Goal: Task Accomplishment & Management: Manage account settings

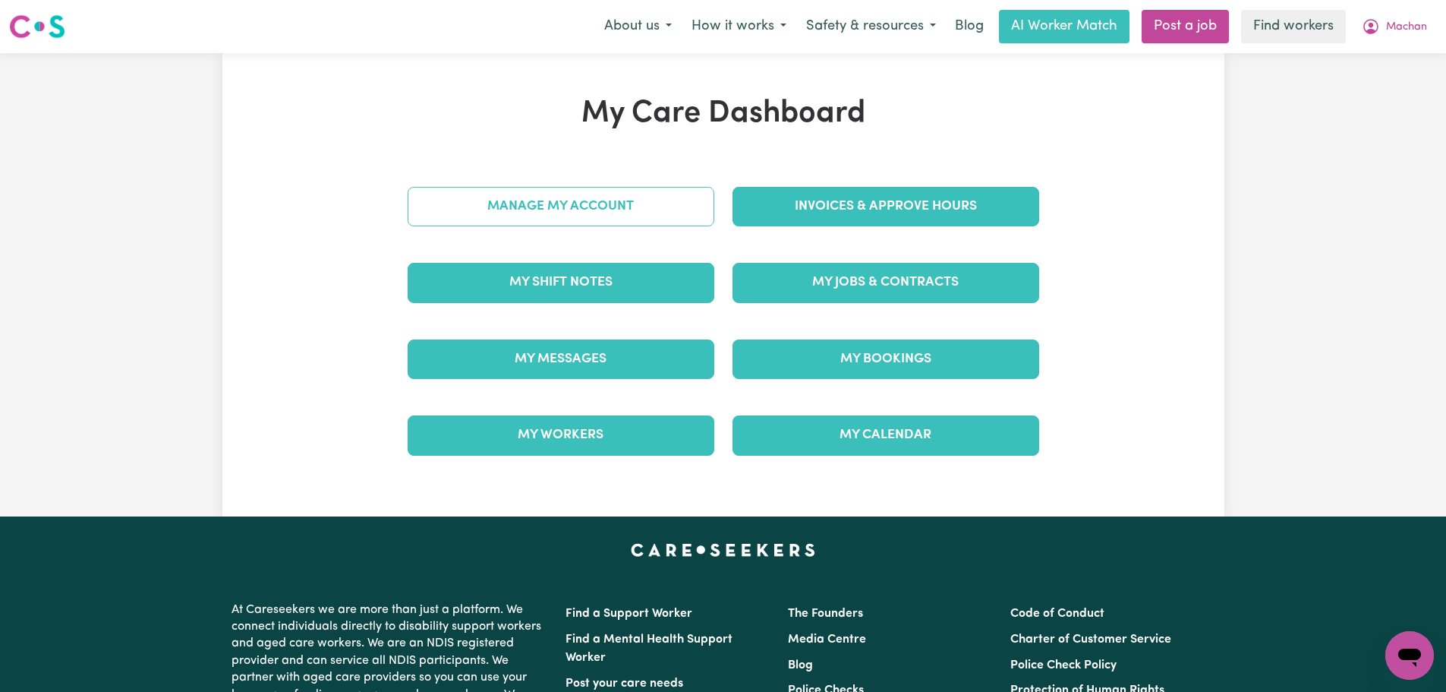
click at [636, 223] on link "Manage My Account" at bounding box center [561, 206] width 307 height 39
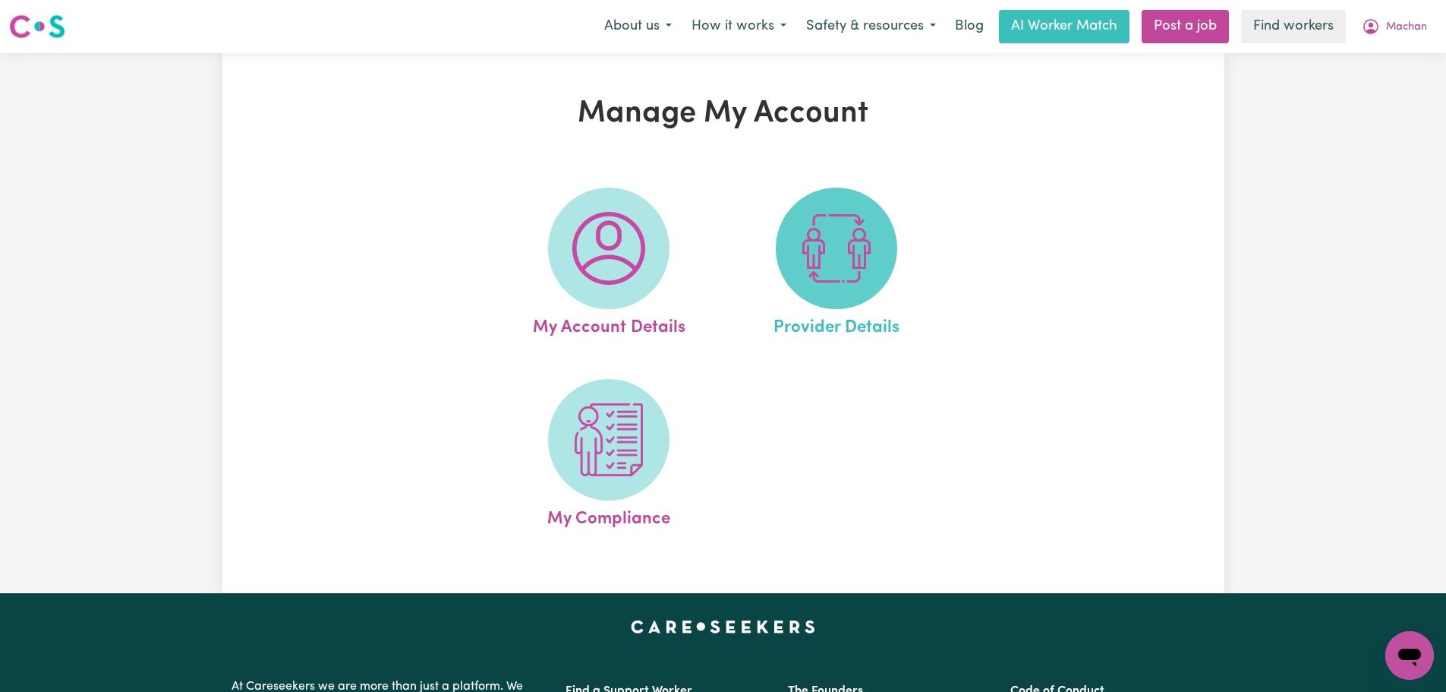
click at [828, 228] on img at bounding box center [836, 248] width 73 height 73
select select "NDIS_FUNDING_PLAN_MANAGED"
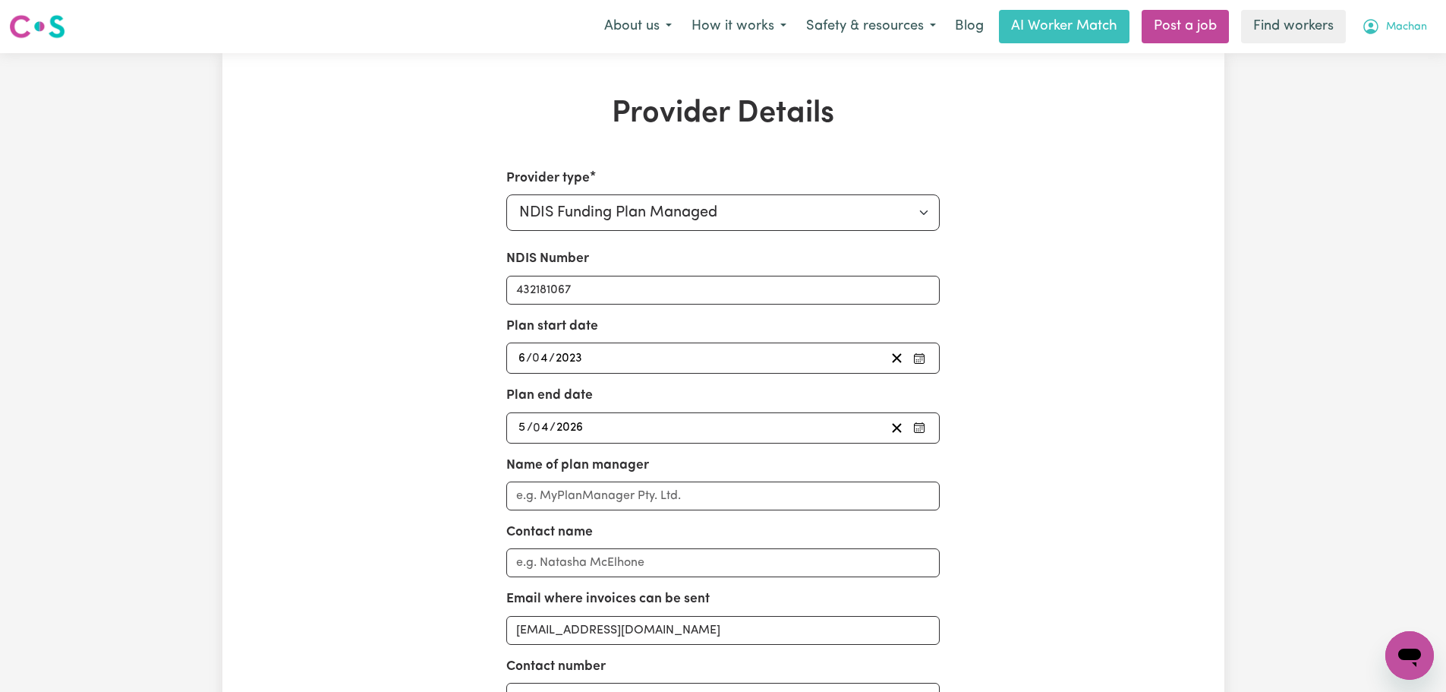
click at [1412, 28] on span "Machan" at bounding box center [1406, 27] width 41 height 17
click at [1382, 95] on link "Logout" at bounding box center [1377, 87] width 120 height 29
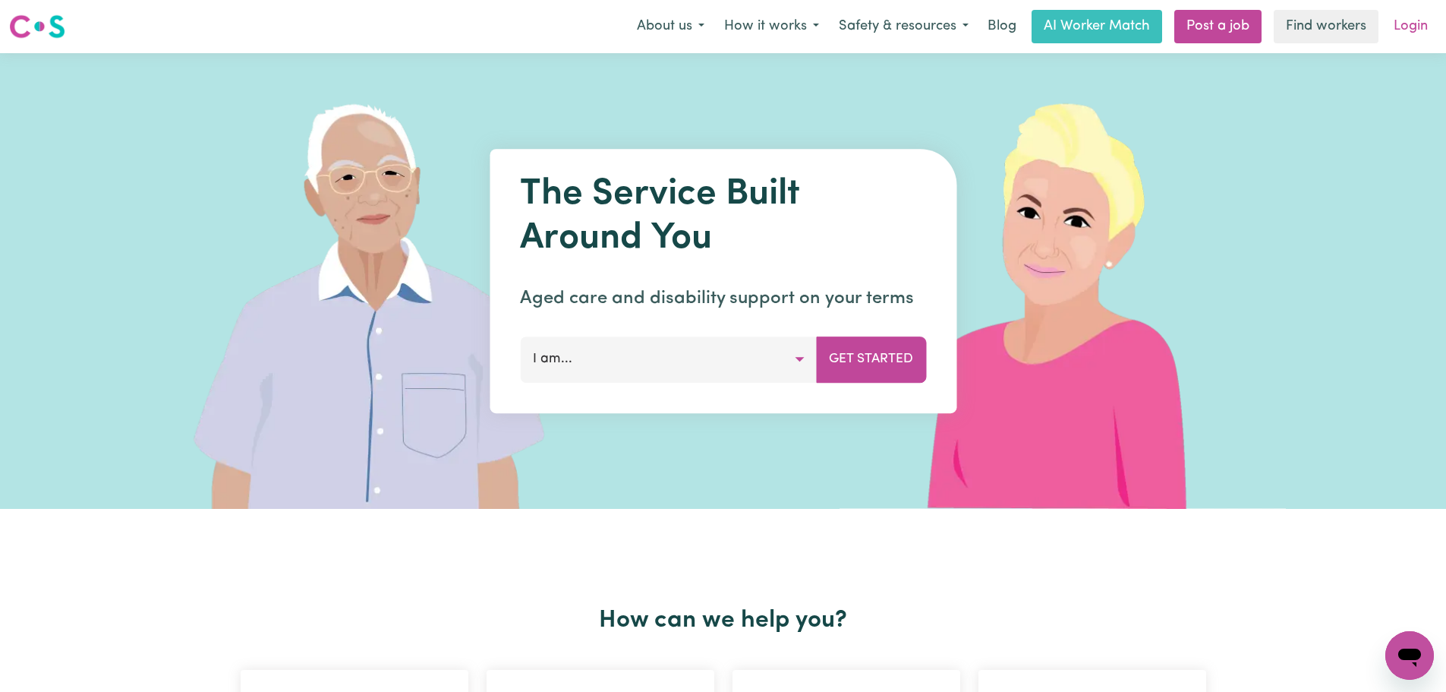
click at [1410, 26] on link "Login" at bounding box center [1411, 26] width 52 height 33
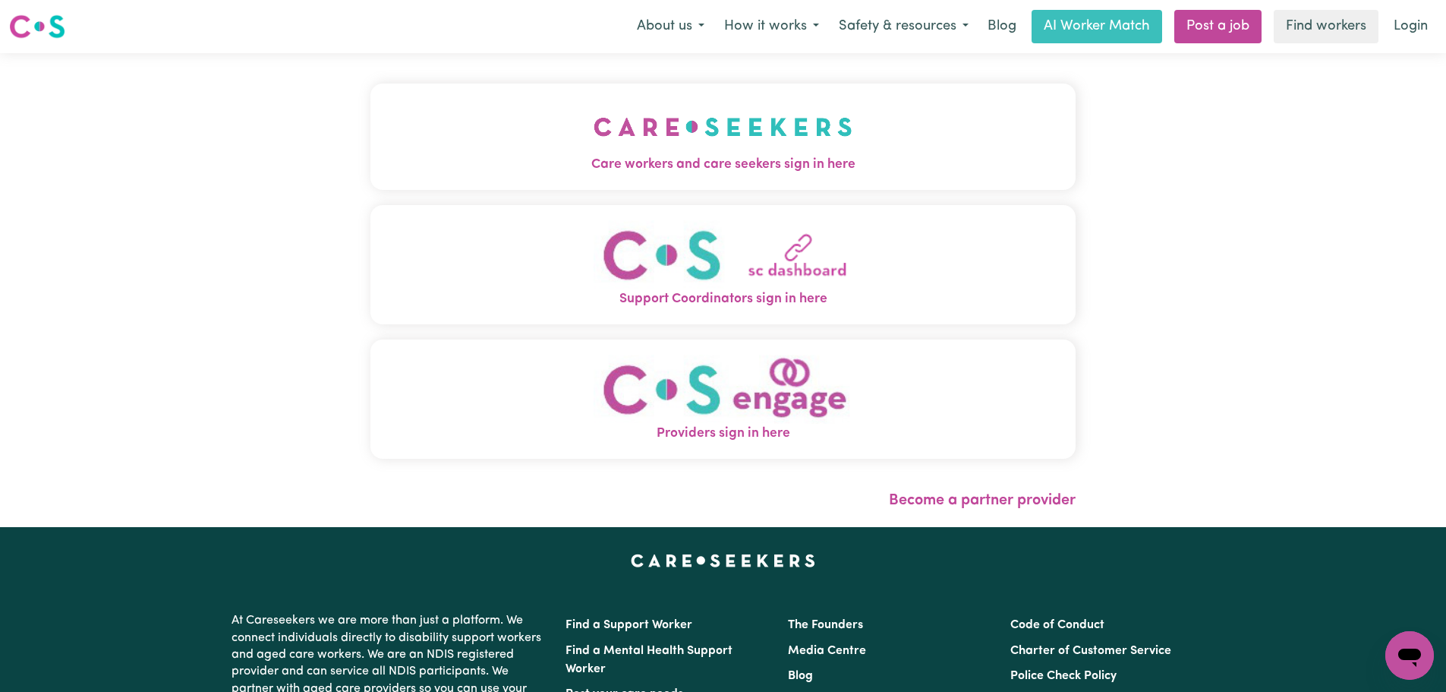
click at [800, 109] on img "Care workers and care seekers sign in here" at bounding box center [723, 127] width 259 height 56
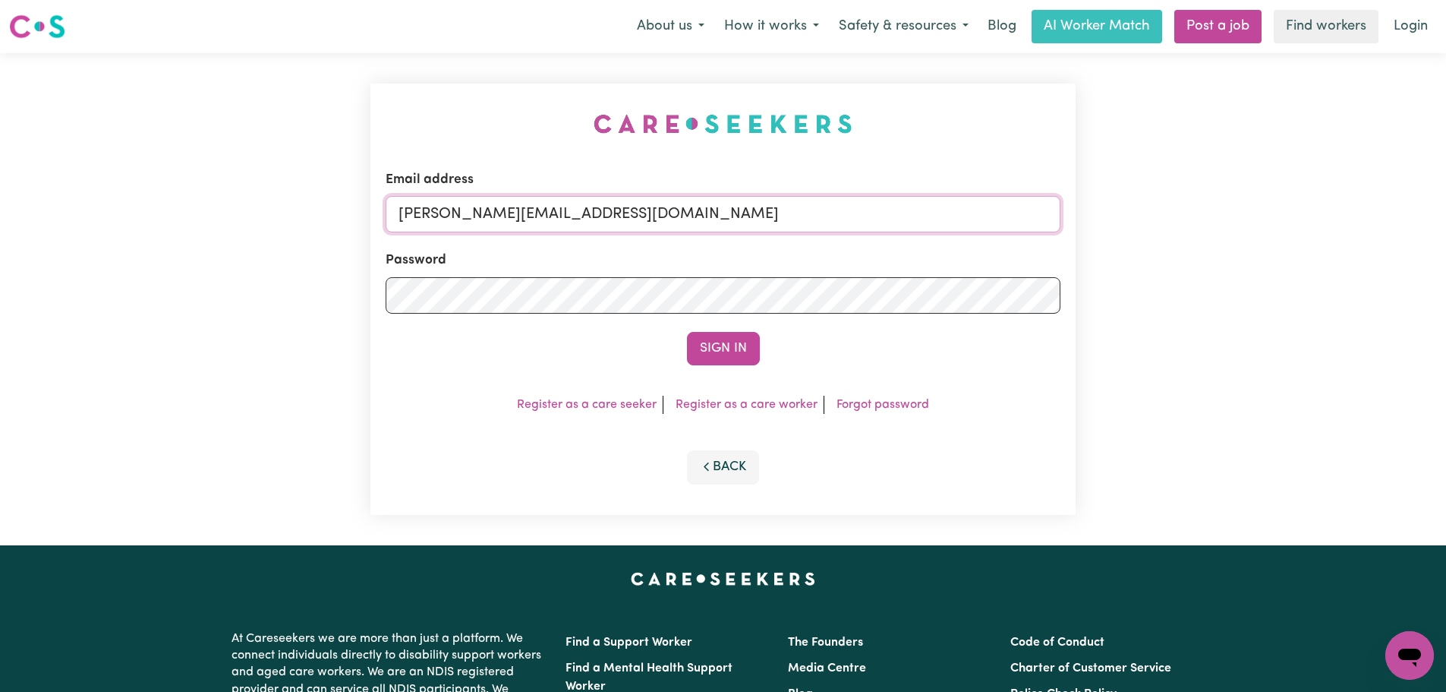
click at [746, 217] on input "[PERSON_NAME][EMAIL_ADDRESS][DOMAIN_NAME]" at bounding box center [723, 214] width 675 height 36
drag, startPoint x: 667, startPoint y: 215, endPoint x: 477, endPoint y: 206, distance: 190.0
click at [477, 206] on input "[EMAIL_ADDRESS][DOMAIN_NAME]" at bounding box center [723, 214] width 675 height 36
type input "[EMAIL_ADDRESS][DOMAIN_NAME]"
click at [687, 332] on button "Sign In" at bounding box center [723, 348] width 73 height 33
